Goal: Navigation & Orientation: Find specific page/section

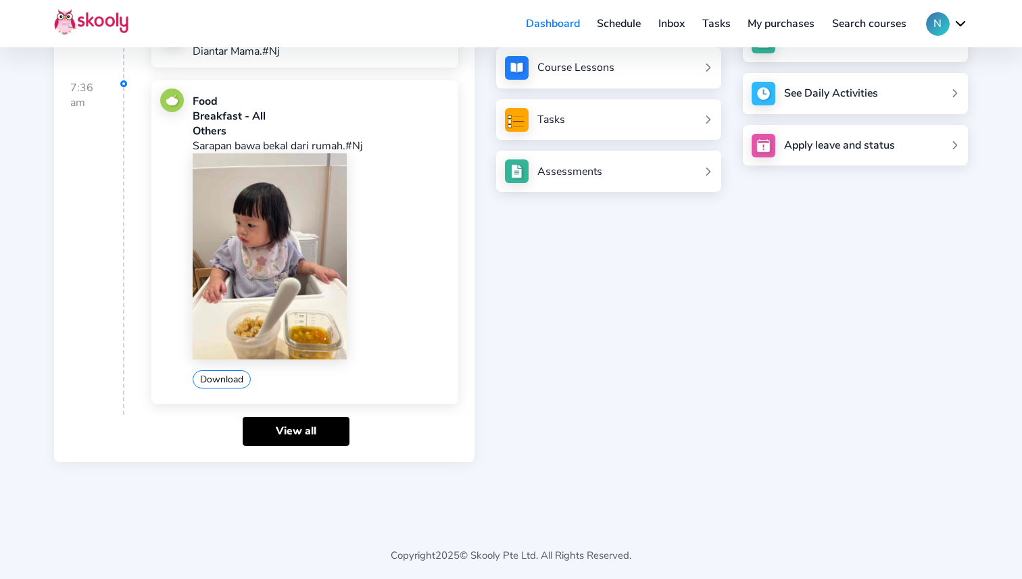
scroll to position [212, 0]
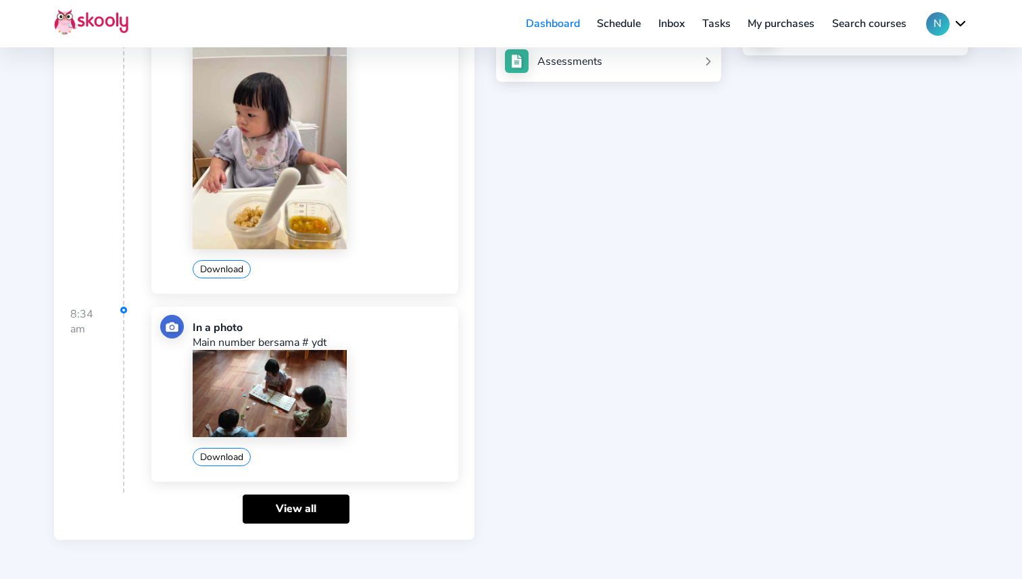
scroll to position [318, 0]
